Goal: Check status: Check status

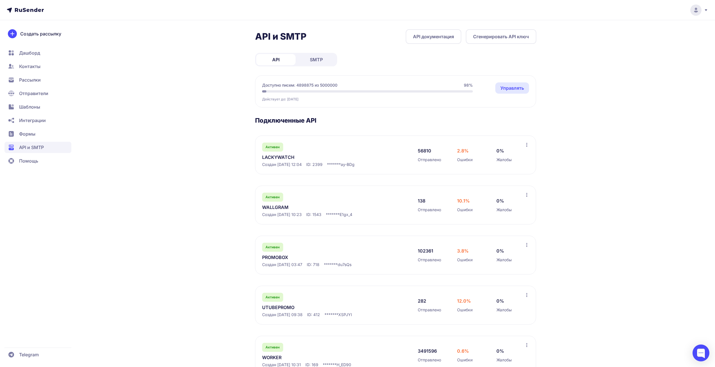
click at [285, 158] on link "LACKYWATCH" at bounding box center [319, 157] width 115 height 7
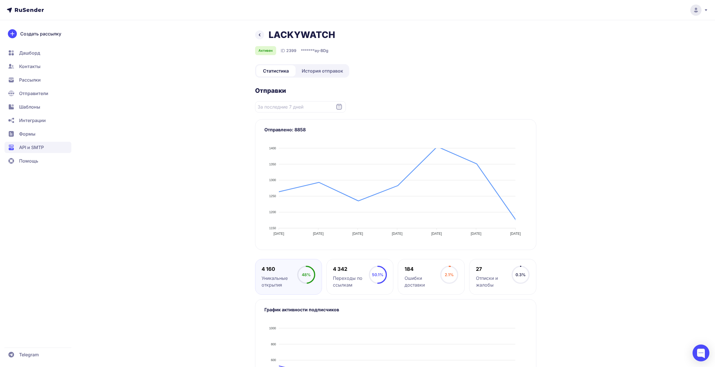
click at [327, 74] on link "История отправок" at bounding box center [322, 70] width 51 height 11
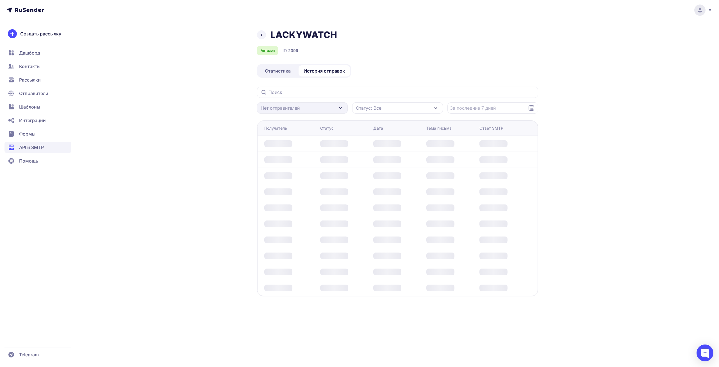
click at [388, 76] on div "LACKYWATCH Активен ID 2399 Статистика История отправок Нет отправителей Статус:…" at bounding box center [397, 169] width 281 height 280
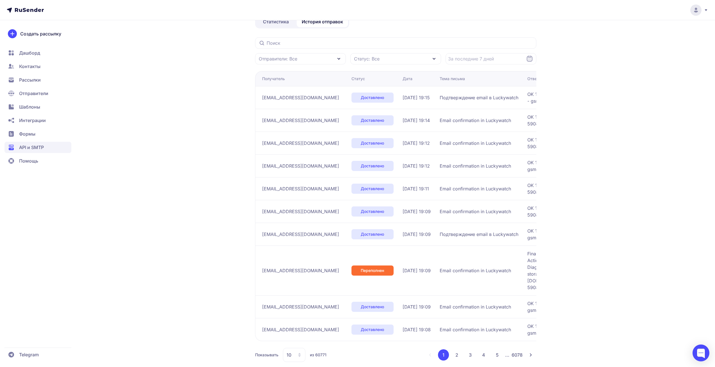
scroll to position [58, 0]
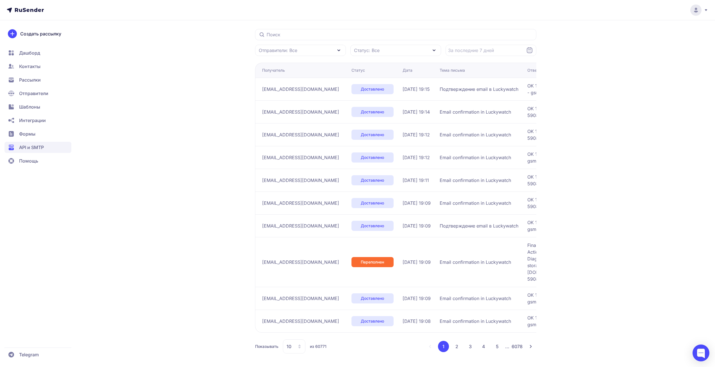
click at [298, 345] on icon at bounding box center [299, 346] width 4 height 4
click at [298, 318] on span "50" at bounding box center [317, 316] width 61 height 11
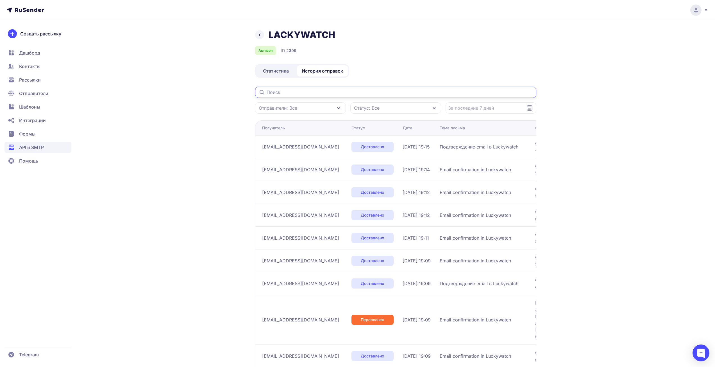
click at [381, 94] on input "text" at bounding box center [395, 92] width 281 height 11
paste input "[EMAIL_ADDRESS][DOMAIN_NAME]"
type input "[EMAIL_ADDRESS][DOMAIN_NAME]"
click at [428, 41] on div "LACKYWATCH Активен ID 2399" at bounding box center [395, 42] width 281 height 26
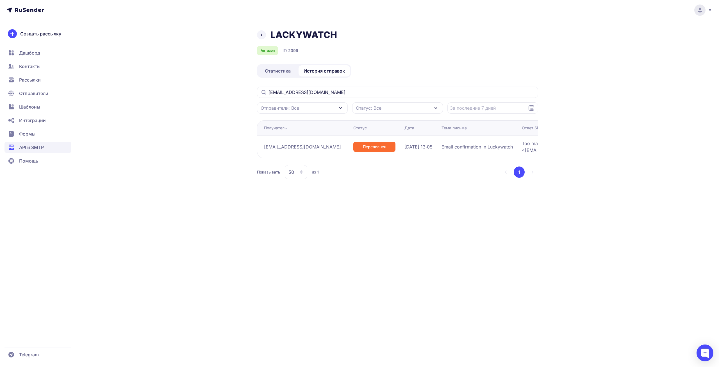
click at [294, 147] on span "[EMAIL_ADDRESS][DOMAIN_NAME]" at bounding box center [302, 146] width 77 height 7
copy div "[EMAIL_ADDRESS][DOMAIN_NAME]"
click at [144, 128] on div "LACKYWATCH Активен ID 2399 Статистика История отправок [EMAIL_ADDRESS][DOMAIN_N…" at bounding box center [359, 183] width 719 height 367
